Goal: Task Accomplishment & Management: Manage account settings

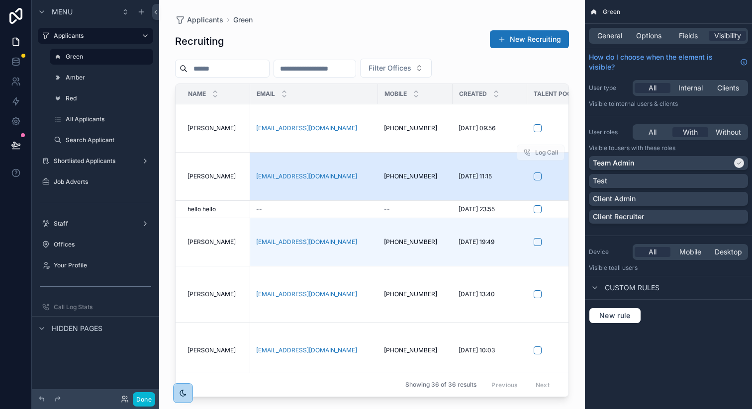
click at [189, 177] on span "[PERSON_NAME]" at bounding box center [211, 177] width 48 height 8
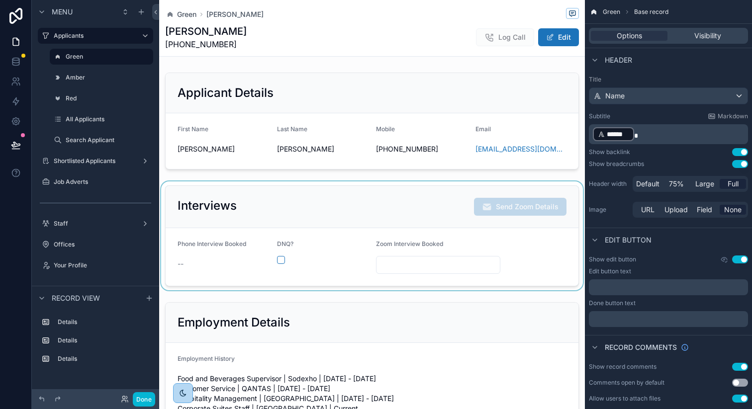
click at [249, 219] on div "scrollable content" at bounding box center [372, 235] width 426 height 109
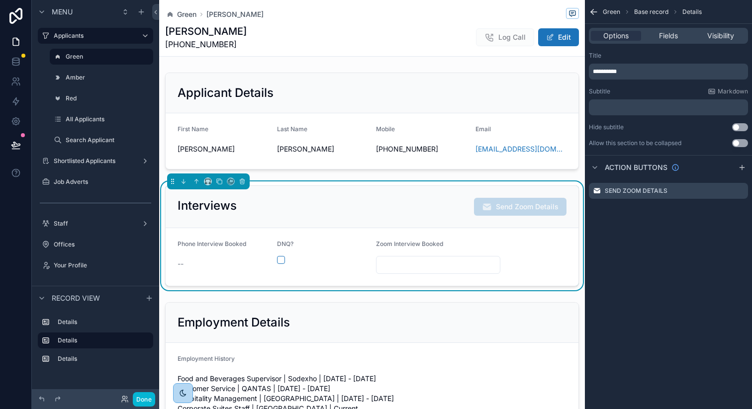
click at [468, 251] on div "Zoom Interview Booked" at bounding box center [438, 246] width 124 height 12
click at [670, 36] on span "Fields" at bounding box center [668, 36] width 19 height 10
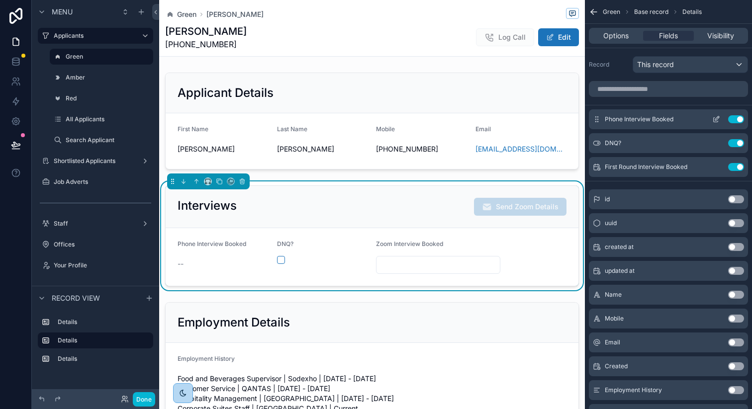
click at [713, 119] on icon "scrollable content" at bounding box center [716, 119] width 8 height 8
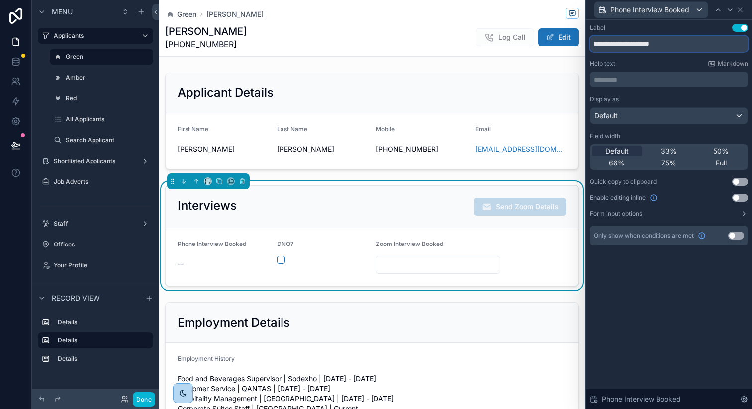
click at [683, 46] on input "**********" at bounding box center [669, 44] width 158 height 16
click at [672, 76] on p "********* ﻿" at bounding box center [670, 80] width 152 height 10
click at [678, 313] on div "**********" at bounding box center [669, 214] width 166 height 389
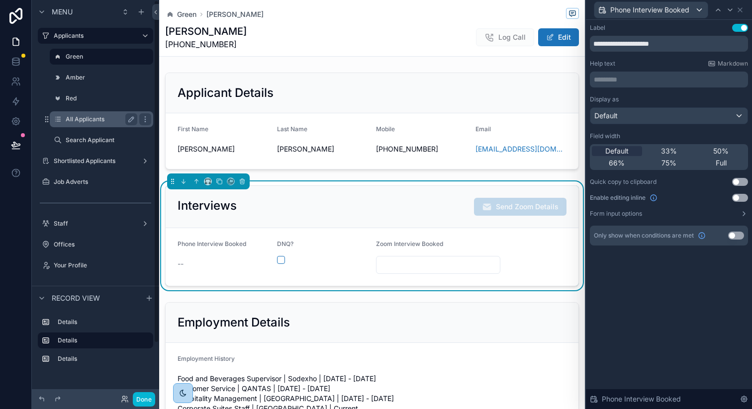
click at [81, 122] on label "All Applicants" at bounding box center [100, 119] width 68 height 8
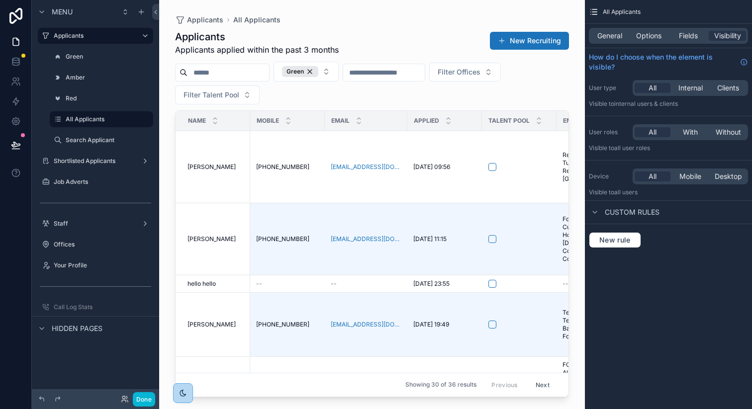
click at [376, 97] on div "scrollable content" at bounding box center [372, 198] width 426 height 397
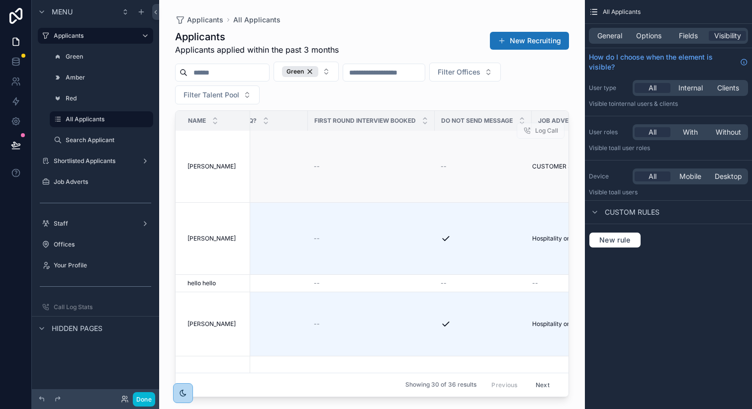
scroll to position [0, 837]
click at [83, 163] on label "Shortlisted Applicants" at bounding box center [94, 161] width 80 height 8
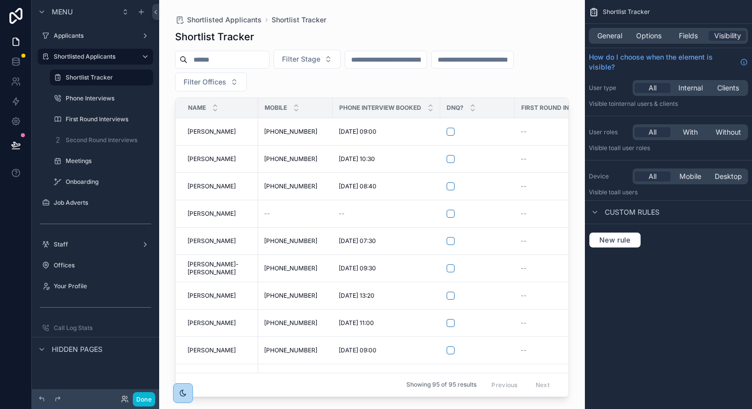
click at [210, 224] on td "[PERSON_NAME] [PERSON_NAME]" at bounding box center [217, 213] width 83 height 27
click at [265, 87] on div "Filter Stage Filter Offices" at bounding box center [372, 71] width 394 height 42
click at [143, 401] on button "Done" at bounding box center [144, 399] width 22 height 14
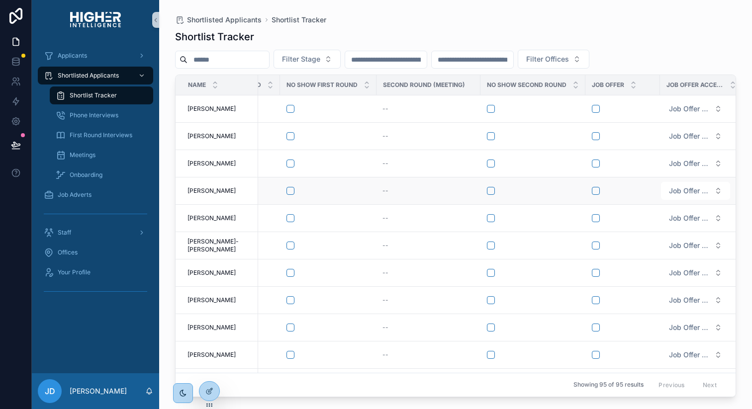
scroll to position [0, 369]
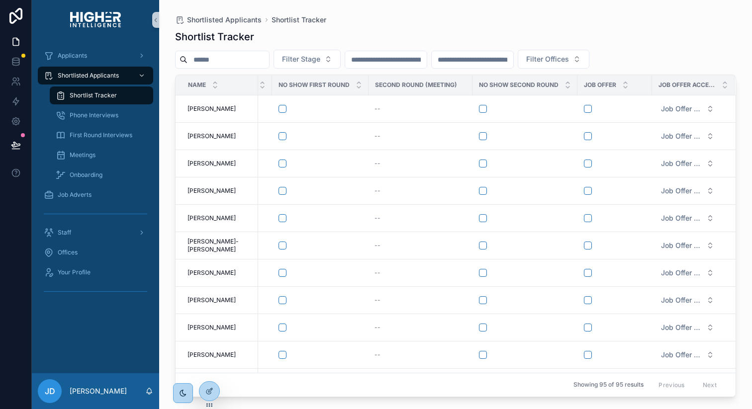
click at [571, 21] on div "Shortlisted Applicants Shortlist Tracker" at bounding box center [455, 20] width 561 height 8
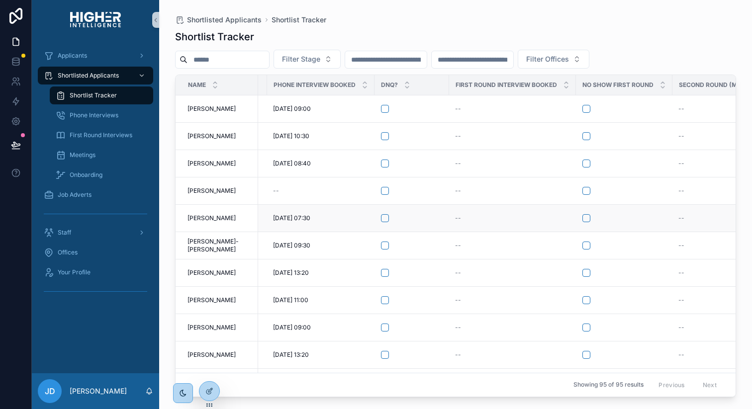
scroll to position [0, 0]
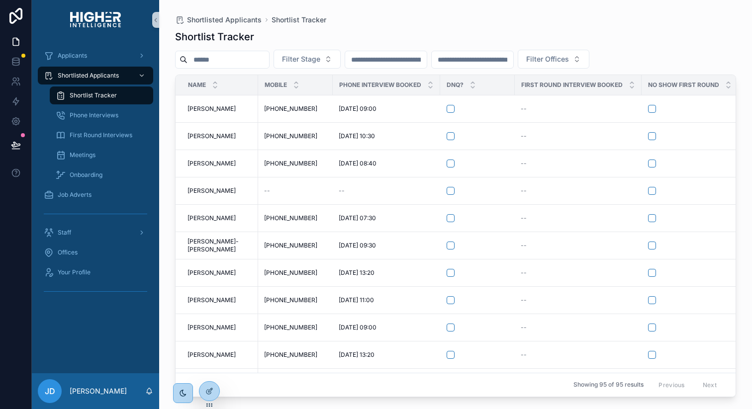
click at [570, 17] on div "Shortlisted Applicants Shortlist Tracker" at bounding box center [455, 20] width 561 height 8
click at [169, 113] on div "Shortlisted Applicants Shortlist Tracker Shortlist Tracker Filter Stage Filter …" at bounding box center [455, 198] width 593 height 397
click at [73, 57] on span "Applicants" at bounding box center [72, 56] width 29 height 8
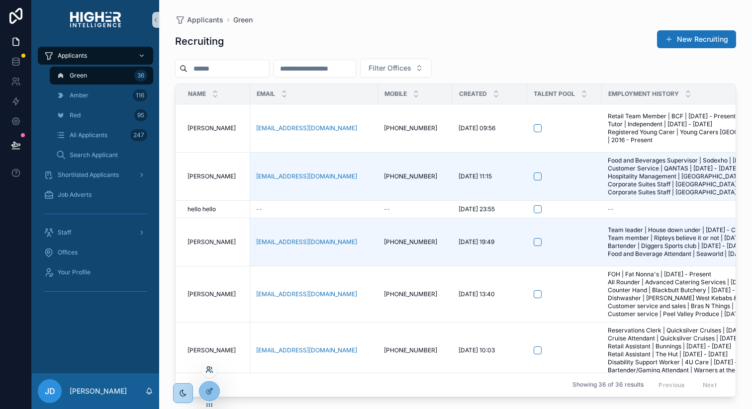
click at [211, 371] on icon at bounding box center [209, 370] width 8 height 8
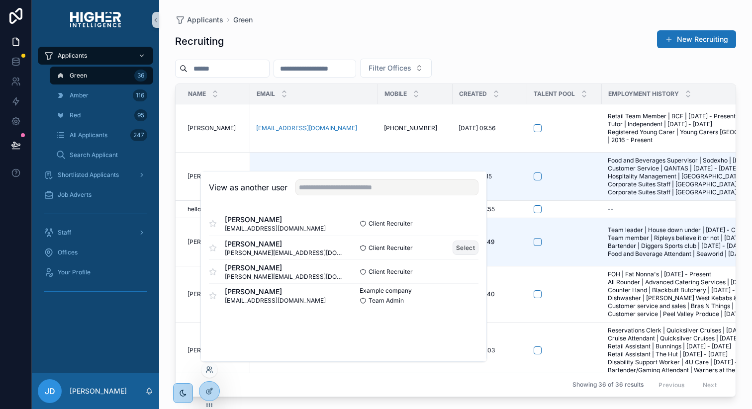
click at [455, 246] on button "Select" at bounding box center [465, 248] width 26 height 14
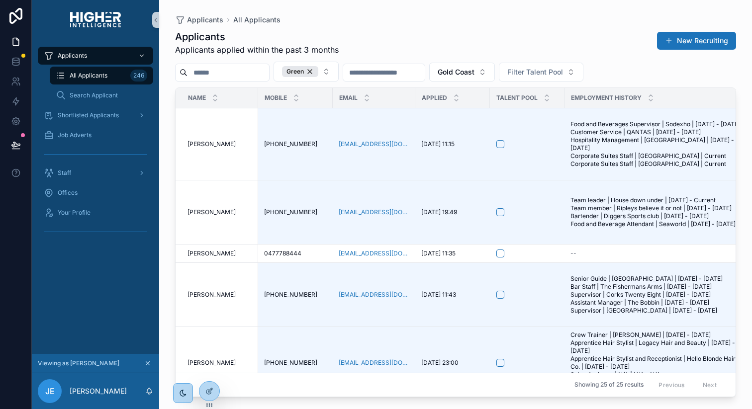
click at [91, 298] on div "Applicants All Applicants 246 Search Applicant Shortlisted Applicants Job Adver…" at bounding box center [95, 197] width 127 height 314
